Goal: Entertainment & Leisure: Consume media (video, audio)

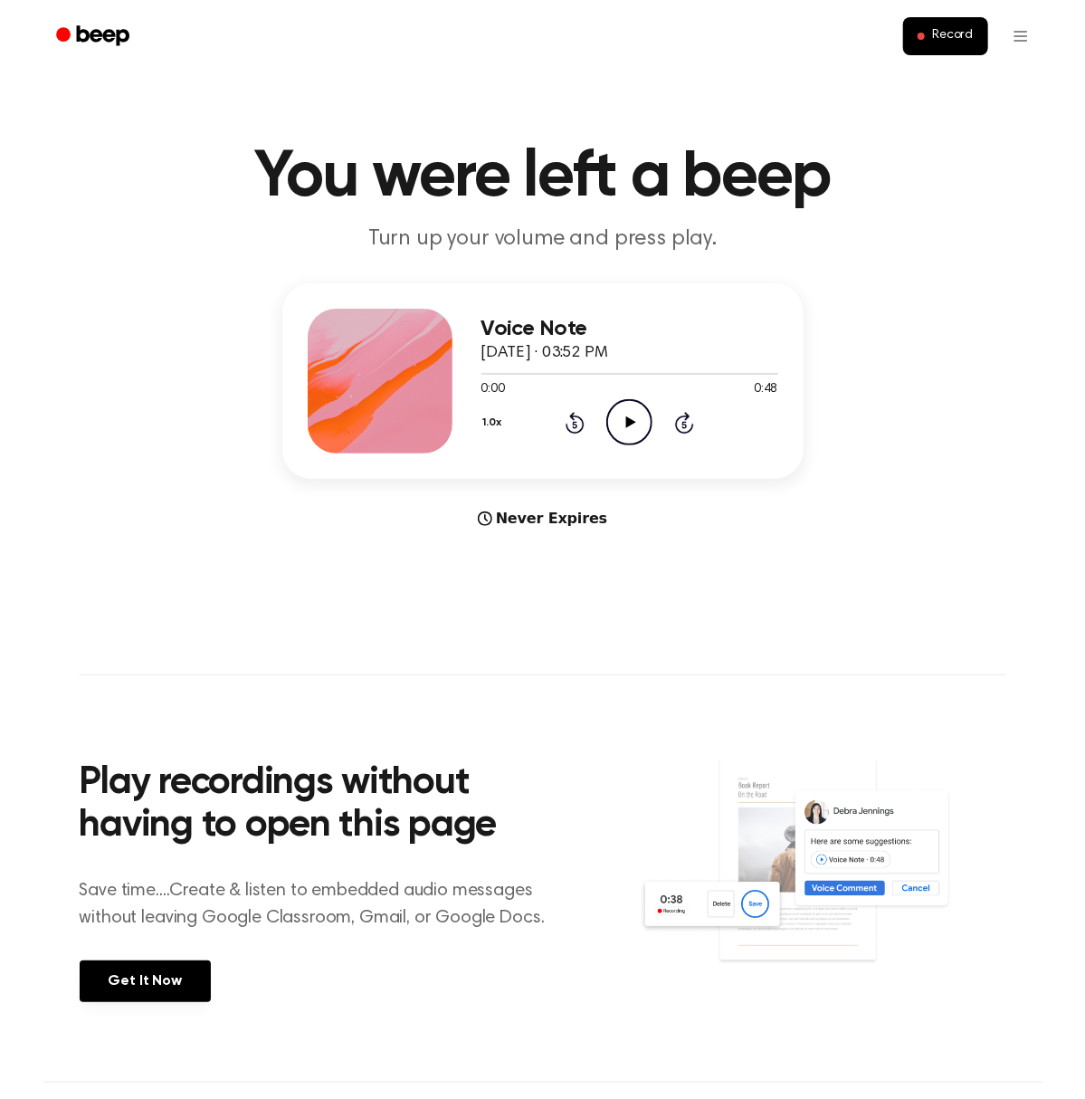
click at [628, 441] on icon "Play Audio" at bounding box center [629, 422] width 46 height 46
click at [614, 437] on circle at bounding box center [629, 422] width 44 height 44
click at [624, 422] on icon "Play Audio" at bounding box center [629, 422] width 46 height 46
click at [627, 423] on icon at bounding box center [631, 422] width 10 height 12
click at [642, 422] on icon "Play Audio" at bounding box center [629, 422] width 46 height 46
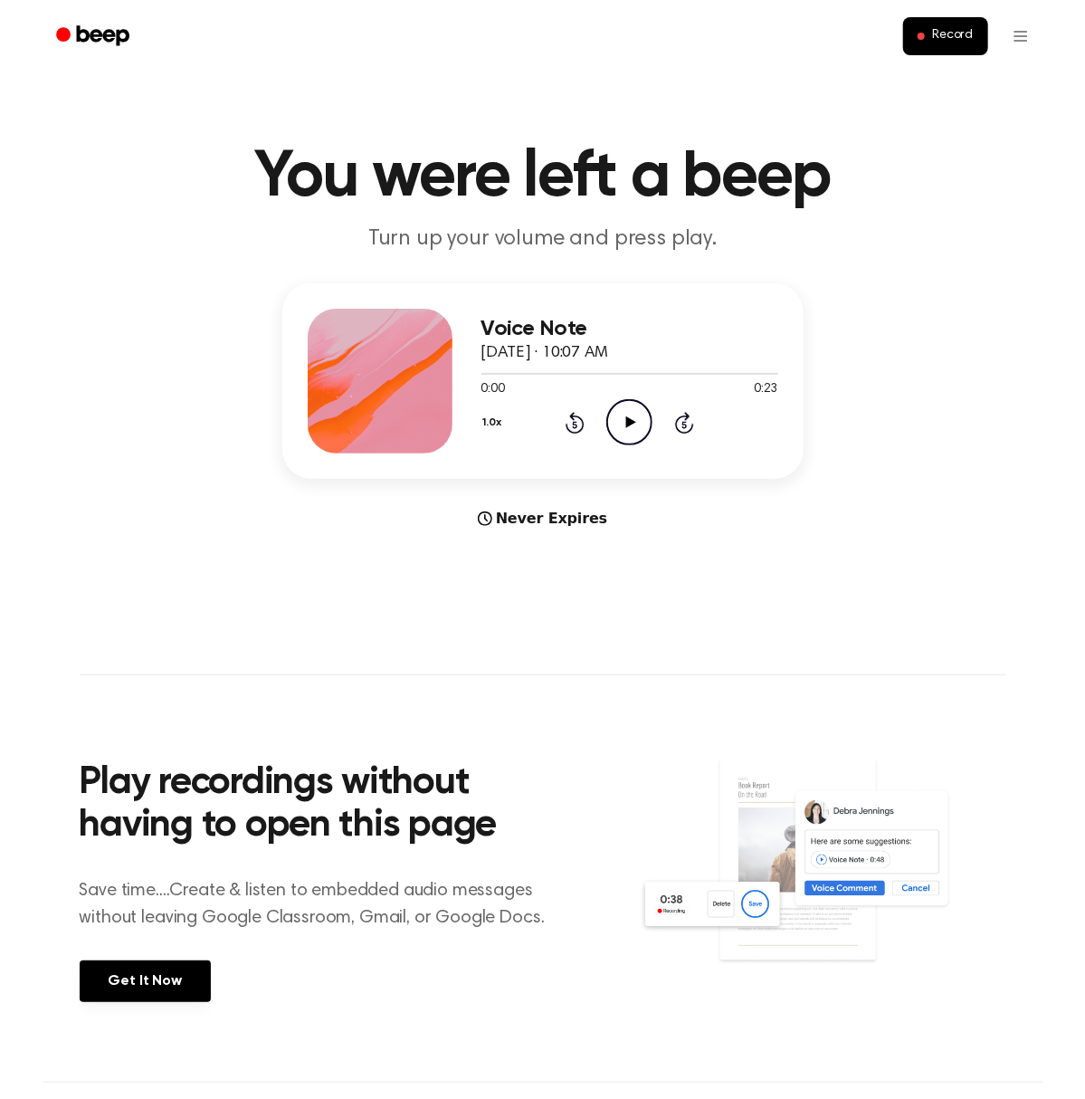
click at [627, 411] on icon "Play Audio" at bounding box center [629, 422] width 46 height 46
click at [628, 439] on icon "Play Audio" at bounding box center [629, 422] width 46 height 46
click at [632, 414] on icon "Pause Audio" at bounding box center [629, 422] width 46 height 46
